Goal: Transaction & Acquisition: Purchase product/service

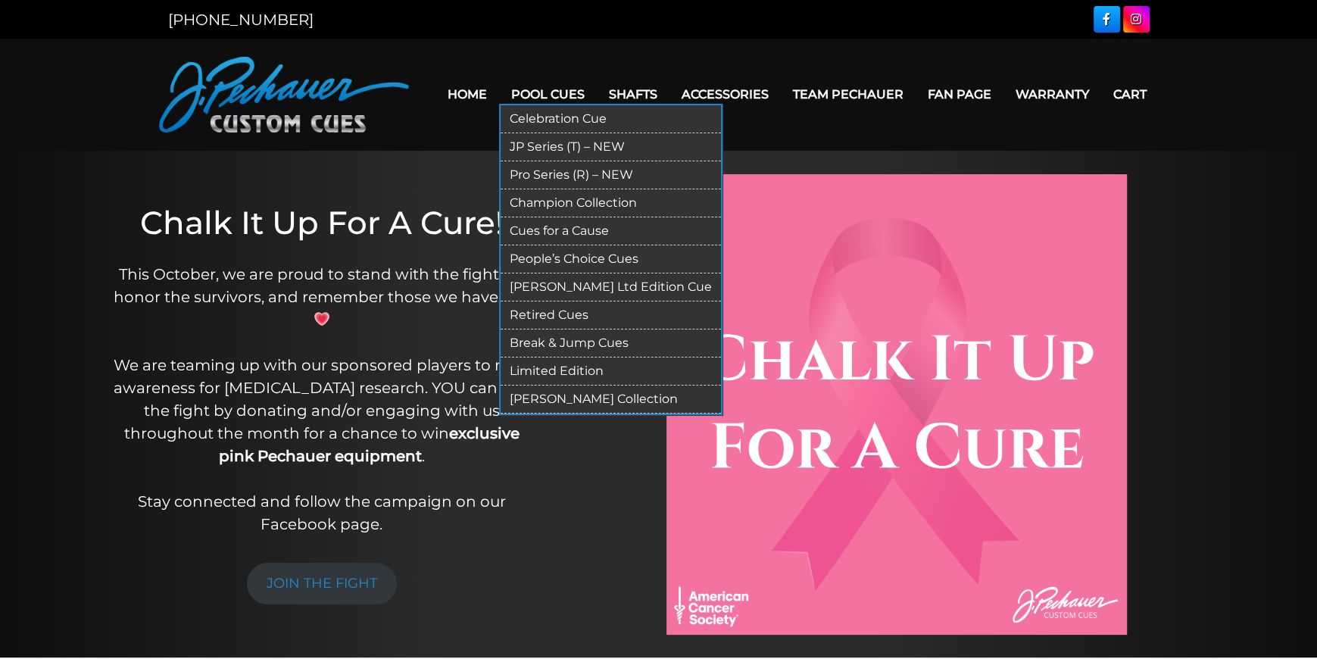
click at [562, 173] on link "Pro Series (R) – NEW" at bounding box center [610, 175] width 220 height 28
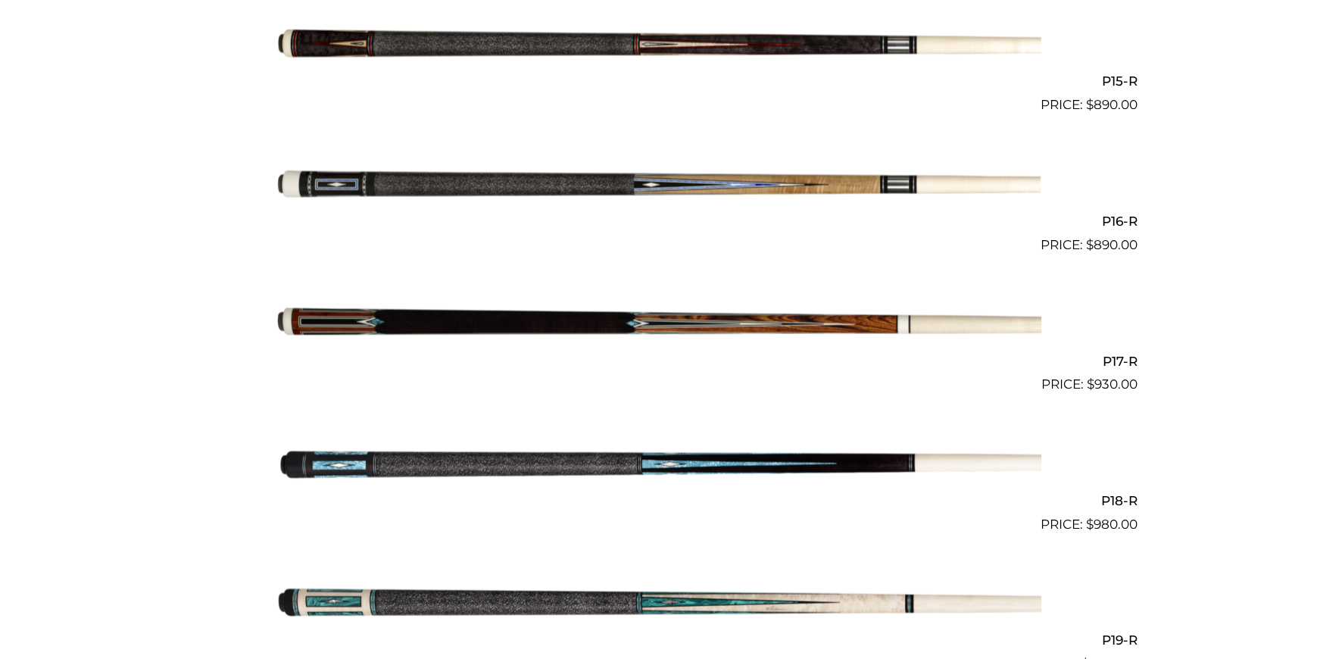
scroll to position [2393, 0]
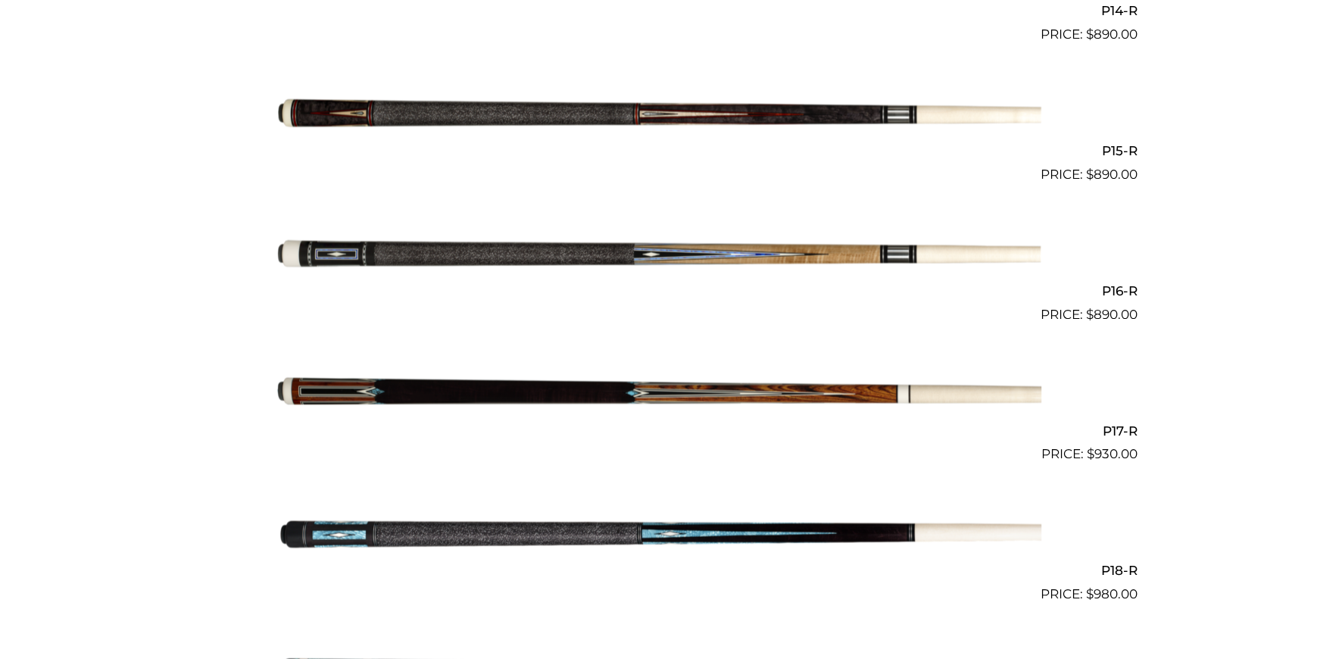
click at [555, 264] on img at bounding box center [658, 254] width 765 height 127
